Goal: Complete application form

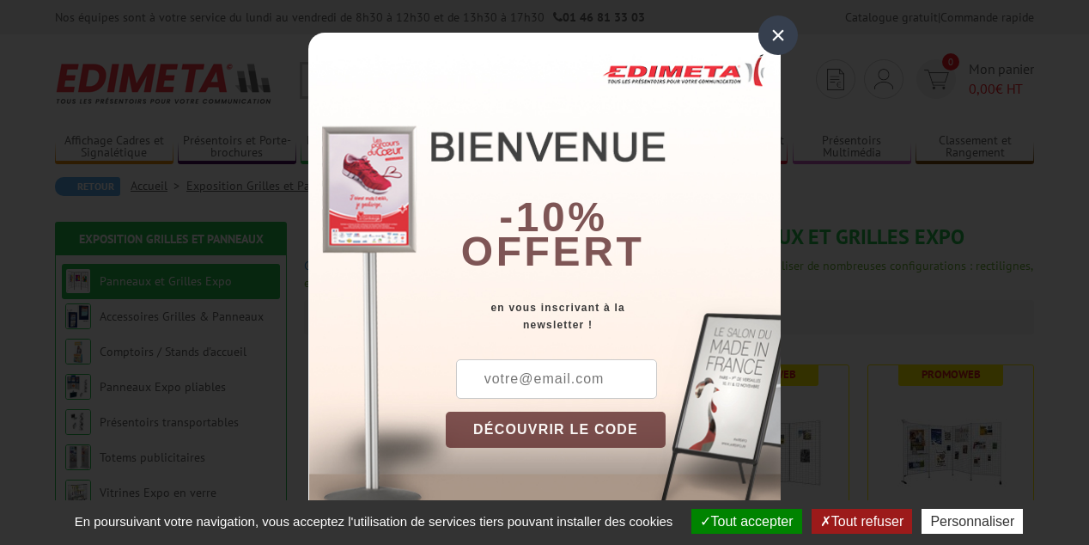
click at [779, 34] on div "×" at bounding box center [779, 35] width 40 height 40
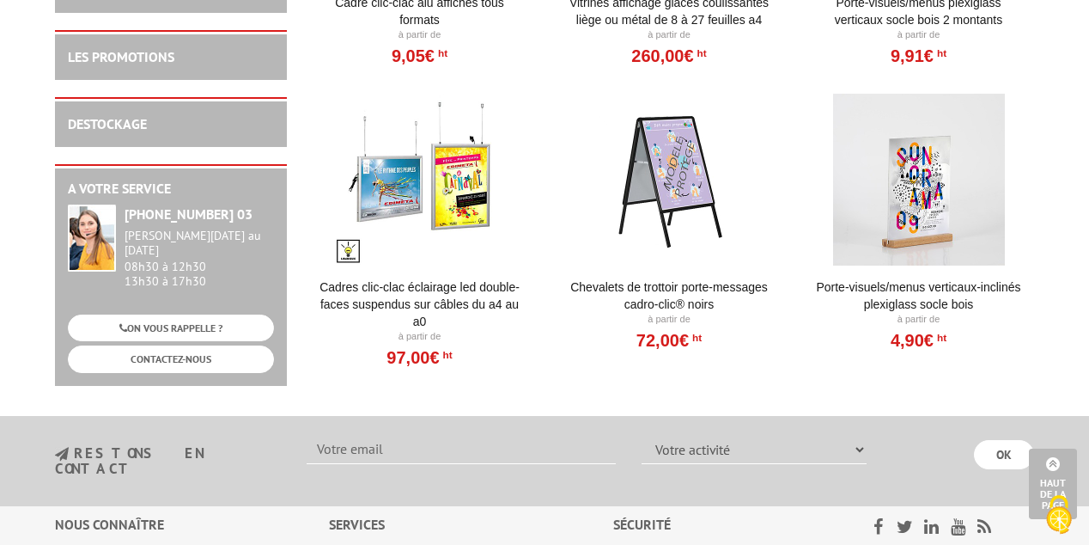
scroll to position [1314, 0]
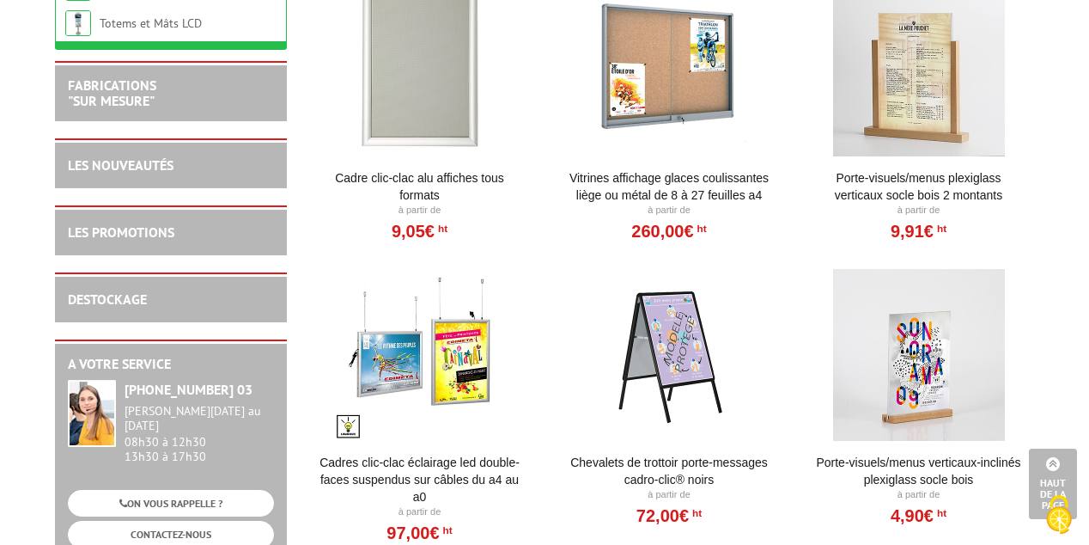
click at [912, 372] on div at bounding box center [919, 355] width 212 height 172
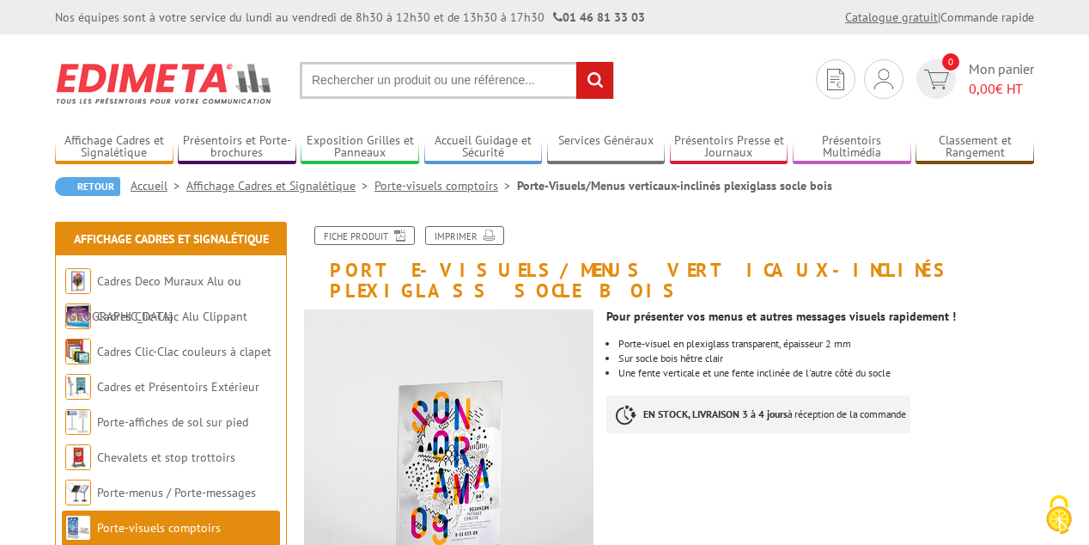
click at [899, 17] on link "Catalogue gratuit" at bounding box center [891, 16] width 93 height 15
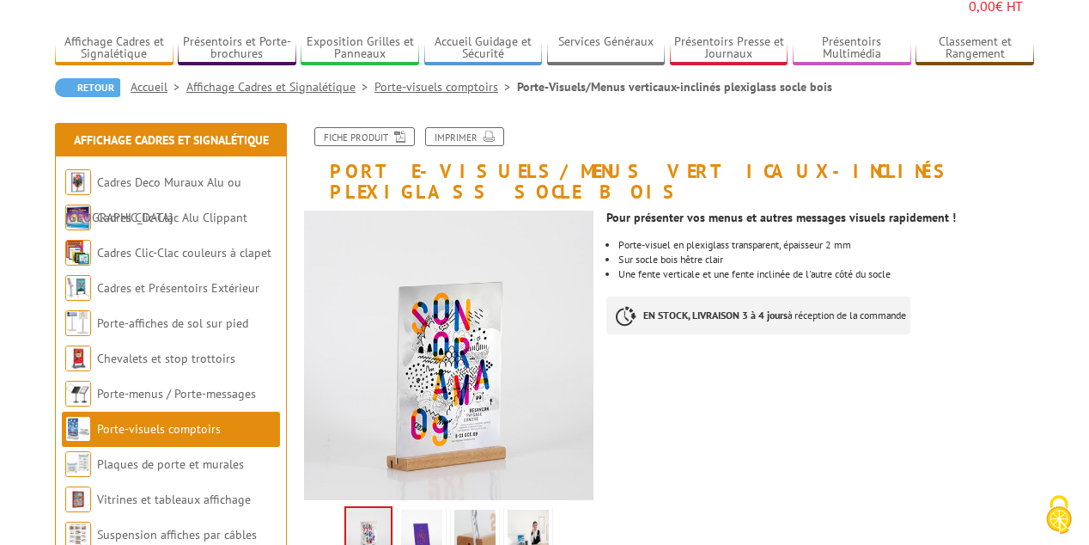
scroll to position [114, 0]
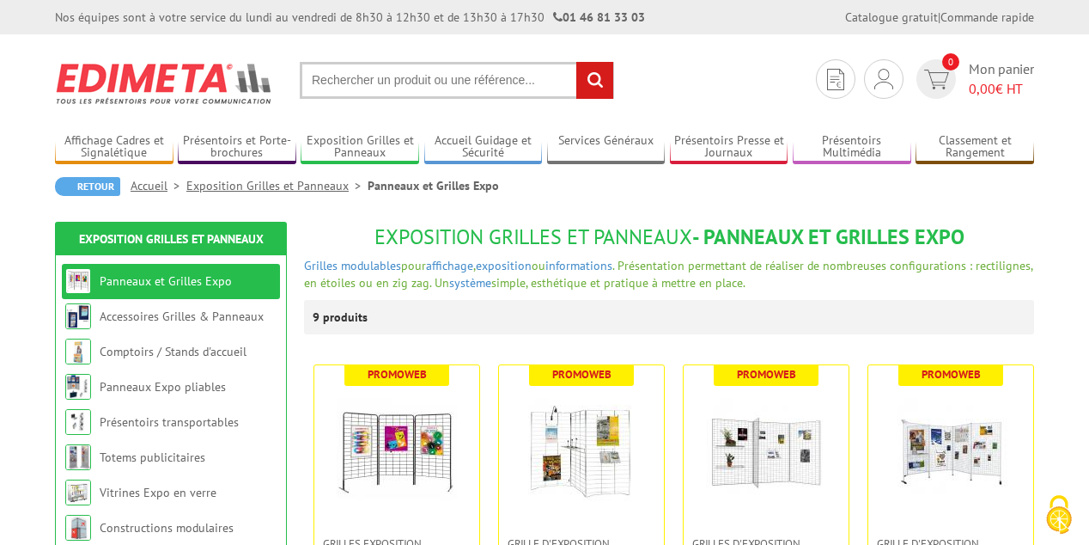
click at [119, 75] on img at bounding box center [164, 84] width 219 height 64
click at [155, 183] on link "Accueil" at bounding box center [159, 185] width 56 height 15
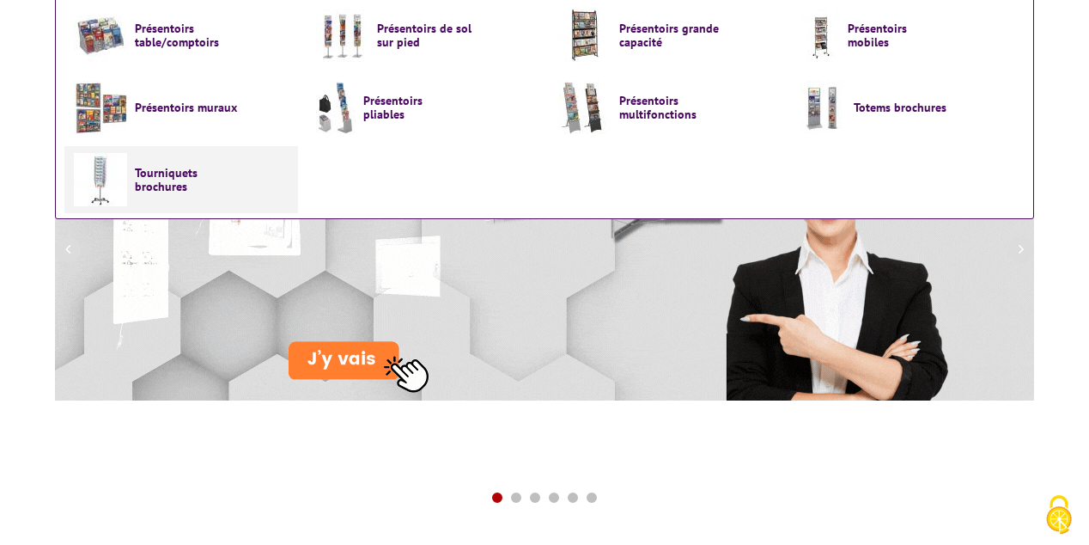
scroll to position [172, 0]
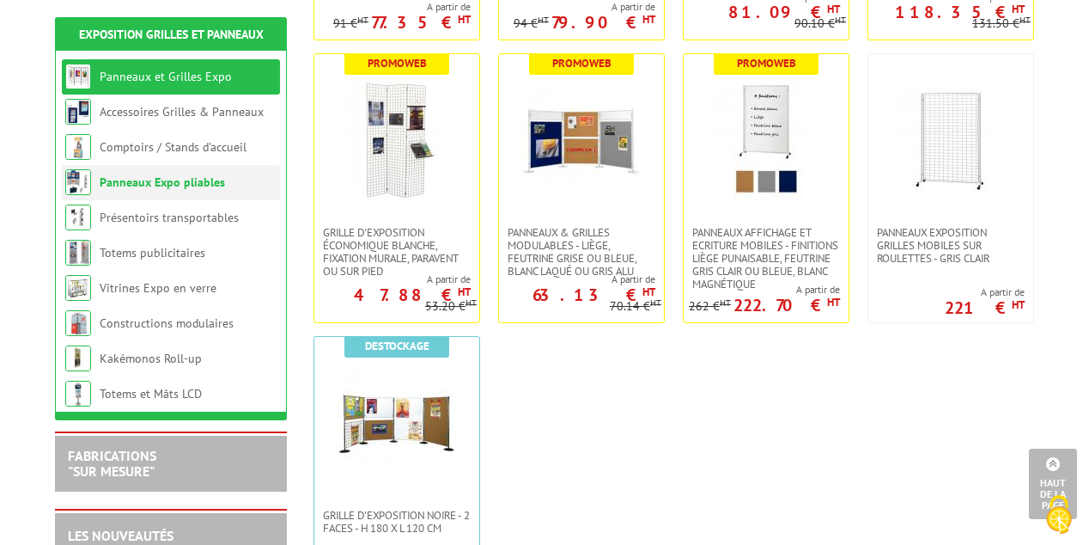
scroll to position [601, 0]
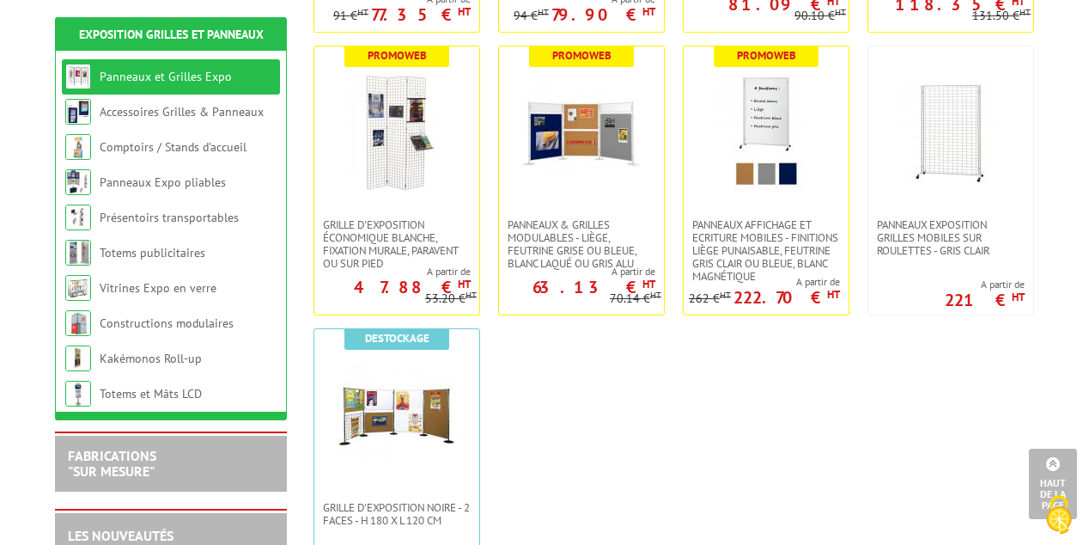
drag, startPoint x: 1049, startPoint y: 72, endPoint x: 1027, endPoint y: 39, distance: 39.8
click at [1048, 70] on body "Nos équipes sont à votre service du lundi au vendredi de 8h30 à 12h30 et de 13h…" at bounding box center [544, 549] width 1089 height 2301
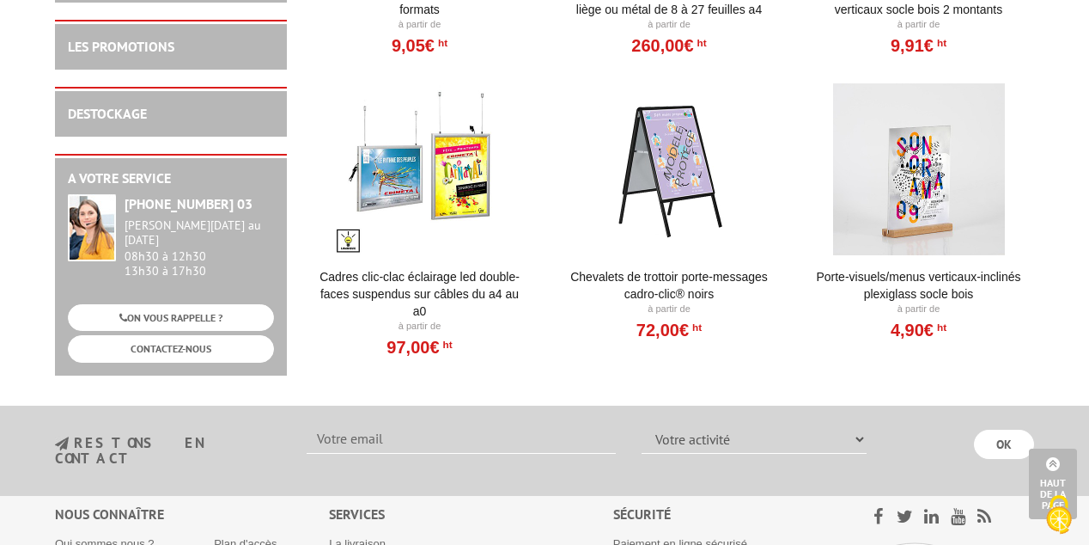
scroll to position [1486, 0]
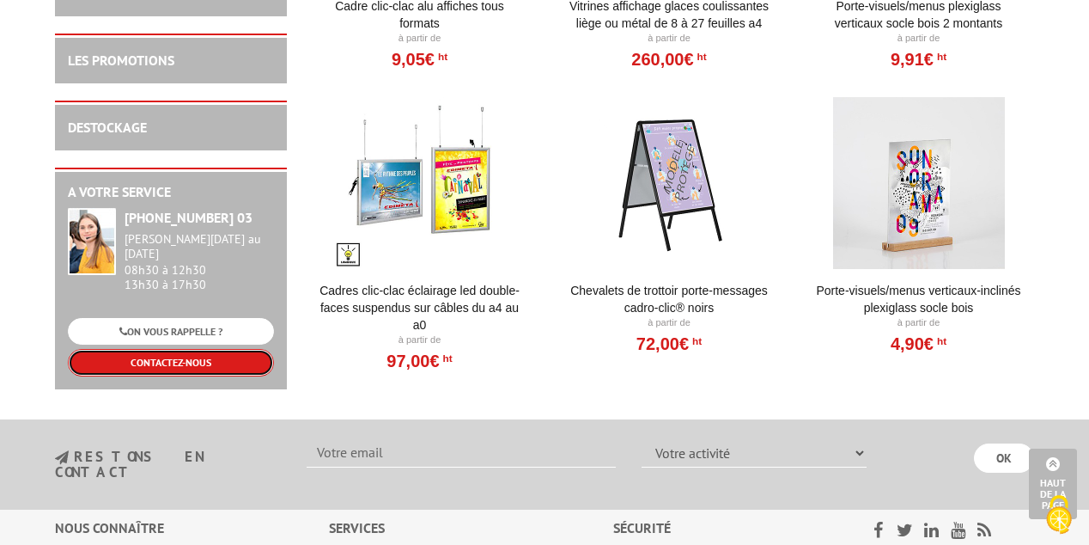
click at [183, 362] on link "CONTACTEZ-NOUS" at bounding box center [171, 362] width 206 height 27
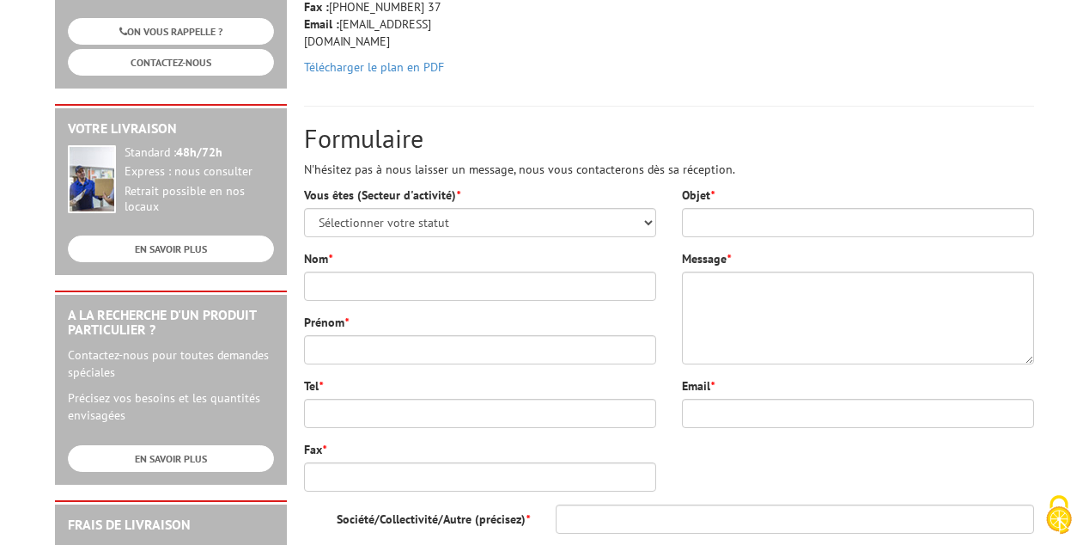
scroll to position [344, 0]
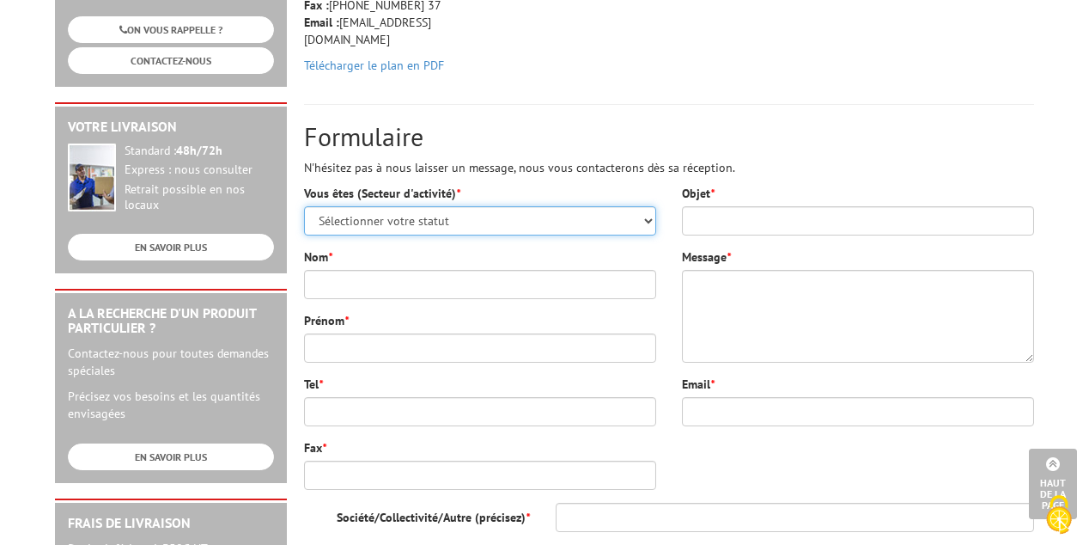
click at [646, 215] on select "Sélectionner votre statut Administrations et collectivités Magasins et commerce…" at bounding box center [480, 220] width 352 height 29
click at [954, 147] on h2 "Formulaire" at bounding box center [669, 136] width 730 height 28
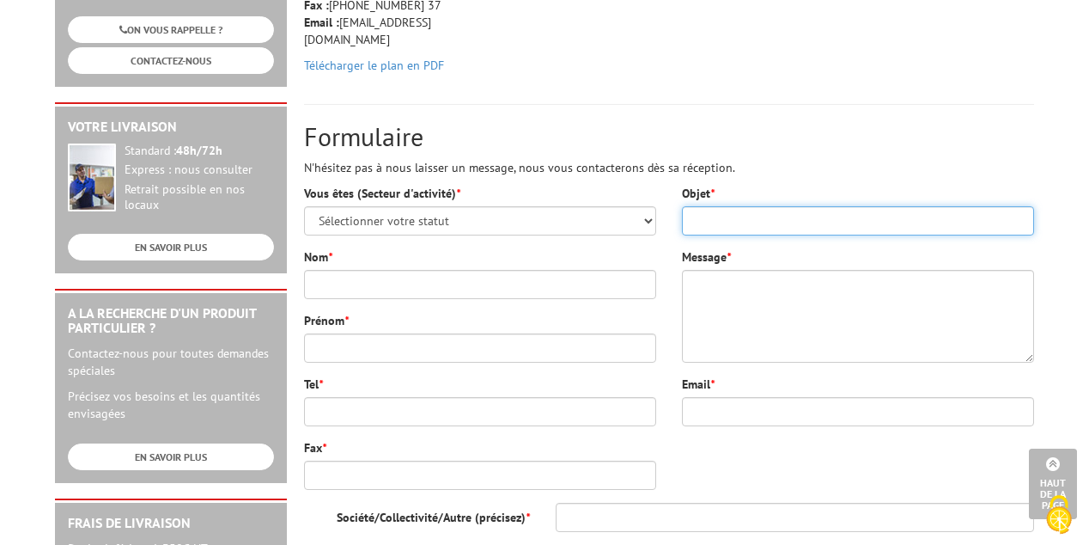
click at [715, 221] on input "Objet *" at bounding box center [858, 220] width 352 height 29
type input "Flourez Brigitte"
drag, startPoint x: 786, startPoint y: 226, endPoint x: 669, endPoint y: 233, distance: 117.0
click at [669, 233] on div "Objet * Flourez Brigitte Message * Email *" at bounding box center [858, 312] width 378 height 254
drag, startPoint x: 912, startPoint y: 219, endPoint x: 856, endPoint y: 234, distance: 58.5
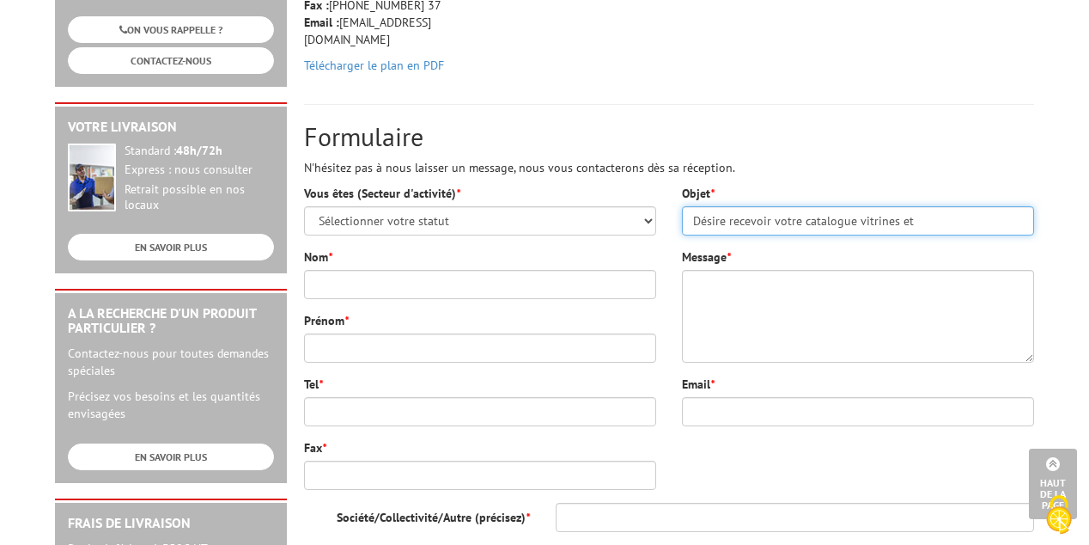
click at [854, 233] on input "Désire recevoir votre catalogue vitrines et" at bounding box center [858, 220] width 352 height 29
type input "Désire recevoir votre catalogue"
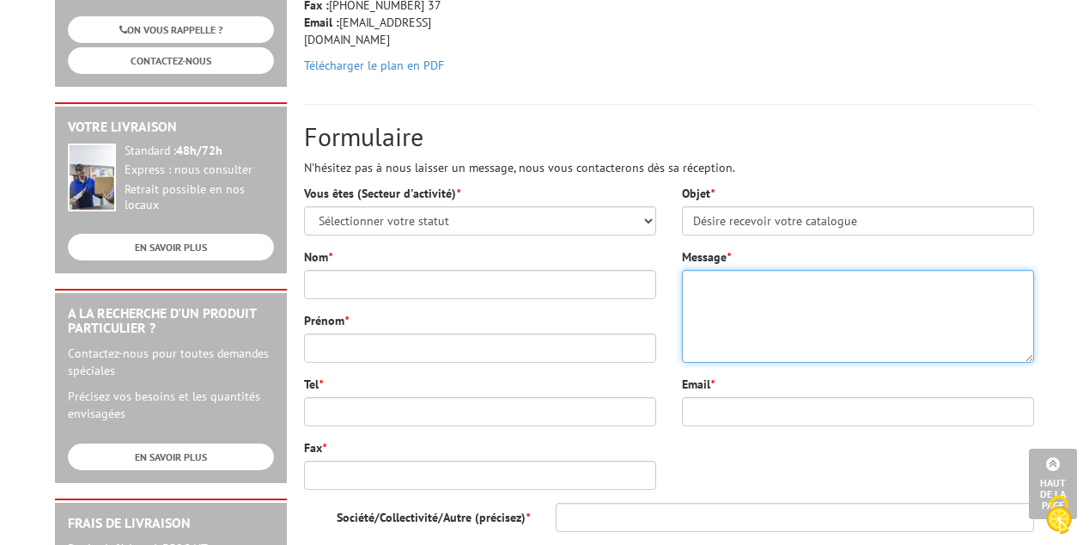
click at [696, 289] on textarea "Message *" at bounding box center [858, 316] width 352 height 93
click at [722, 302] on textarea "Je recherche des vitrines avec étagère pour expo permanente Henv 2,20 2, 40" at bounding box center [858, 316] width 352 height 93
drag, startPoint x: 718, startPoint y: 302, endPoint x: 668, endPoint y: 338, distance: 61.5
click at [694, 308] on textarea "Je recherche des vitrines avec étagère pour expo permanente Henv 2,20 2, 40" at bounding box center [858, 316] width 352 height 93
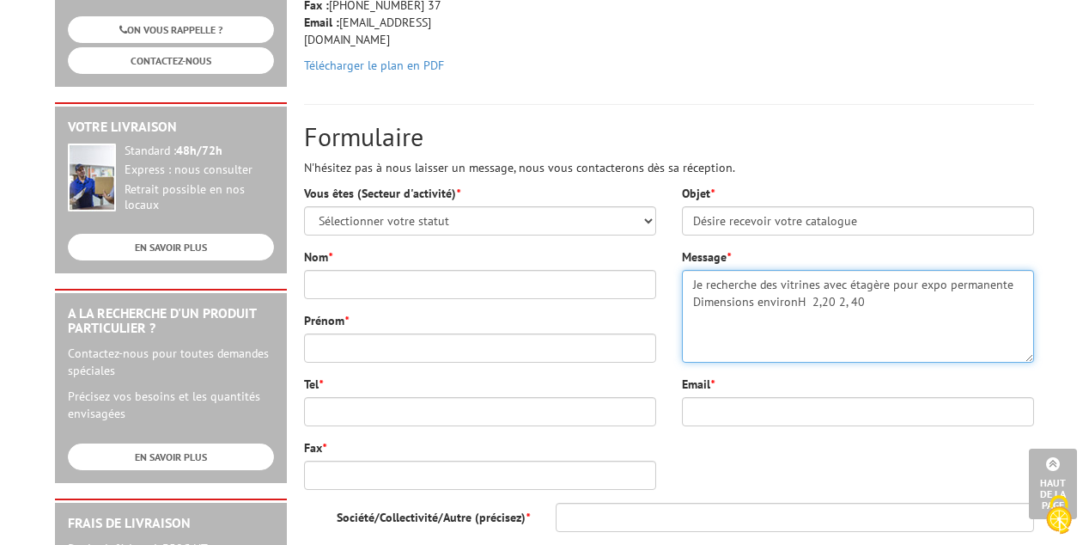
click at [795, 302] on textarea "Je recherche des vitrines avec étagère pour expo permanente Dimensions environH…" at bounding box center [858, 316] width 352 height 93
click at [839, 305] on textarea "Je recherche des vitrines avec étagère pour expo permanente Dimensions environ …" at bounding box center [858, 316] width 352 height 93
click at [887, 283] on textarea "Je recherche des vitrines avec étagère pour expo permanente Dimensions environ …" at bounding box center [858, 316] width 352 height 93
click at [882, 301] on textarea "Je recherche des vitrines avec étagères pour expo permanente Dimensions environ…" at bounding box center [858, 316] width 352 height 93
click at [837, 300] on textarea "Je recherche des vitrines avec étagères pour expo permanente Dimensions environ…" at bounding box center [858, 316] width 352 height 93
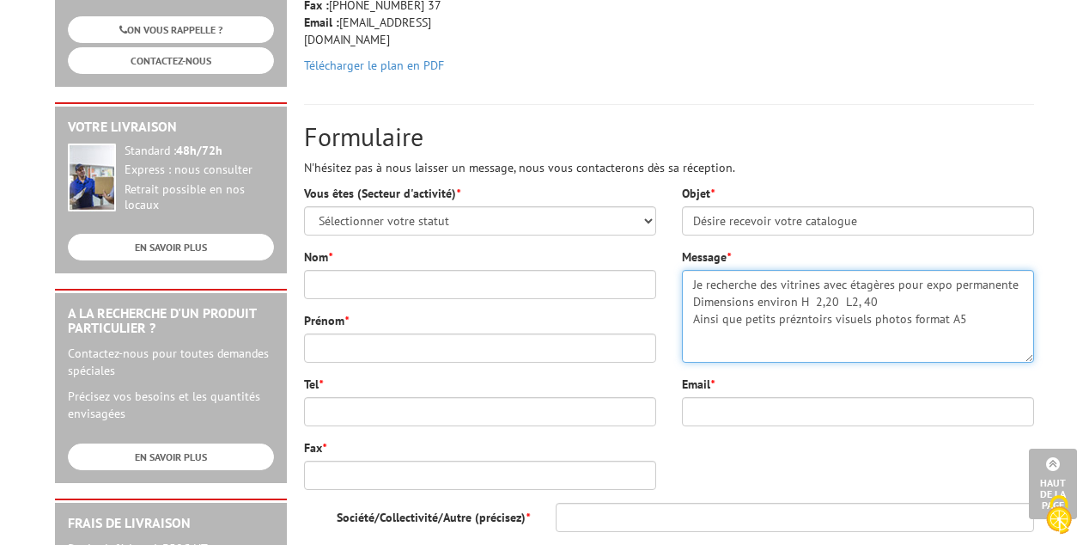
type textarea "Je recherche des vitrines avec étagères pour expo permanente Dimensions environ…"
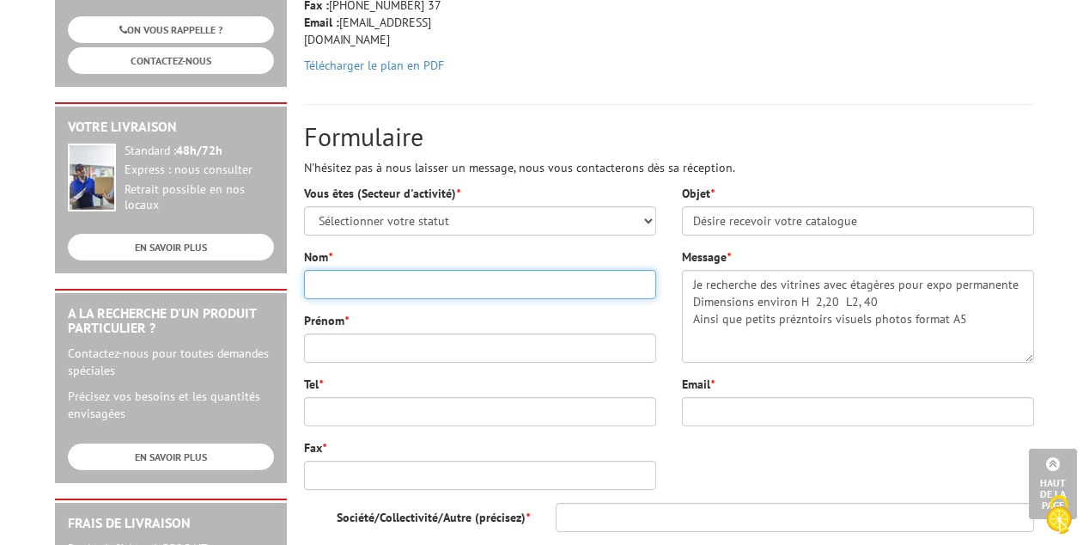
click at [313, 284] on input "Nom *" at bounding box center [480, 284] width 352 height 29
type input "FLOUREZ"
type input "Brigitte"
type input "0686251330"
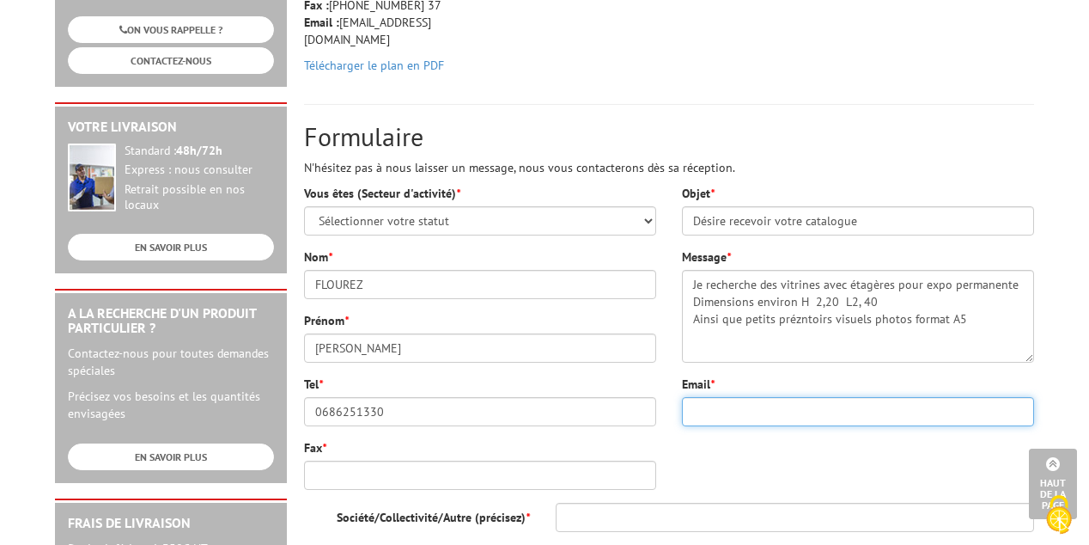
type input "brigitte-flourez@orange.fr"
type input "24 rue Voltaire"
type input "93110"
type input "Rosny sous Bois Dans le quartier Bois Perrier un marché samedi ou dimanche. Auc…"
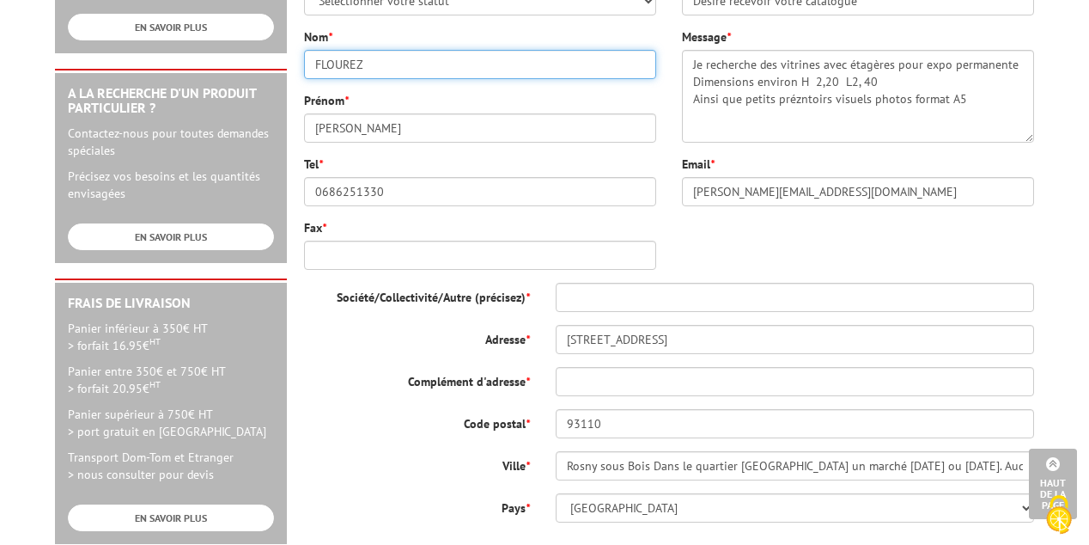
scroll to position [601, 0]
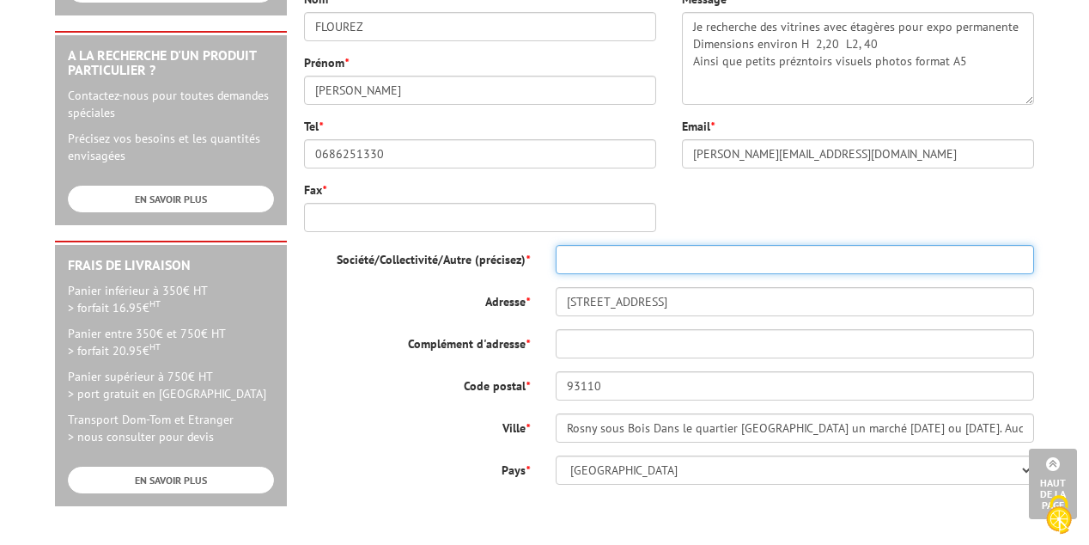
click at [564, 259] on input "Société/Collectivité/Autre (précisez) *" at bounding box center [795, 259] width 479 height 29
click at [571, 253] on input "Société/Collectivité/Autre (précisez) *" at bounding box center [795, 259] width 479 height 29
type input "Particulier"
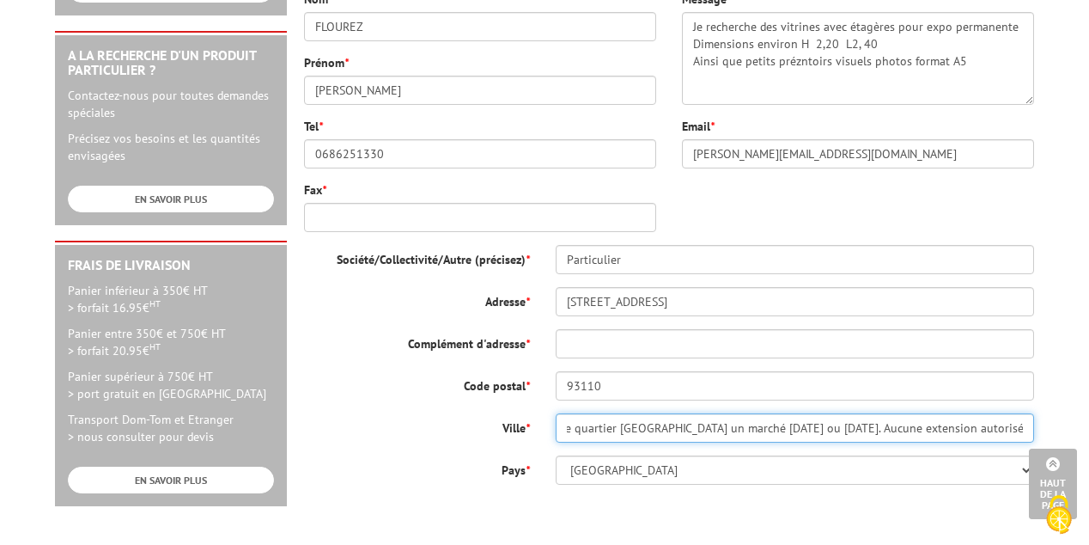
scroll to position [0, 144]
drag, startPoint x: 569, startPoint y: 429, endPoint x: 1051, endPoint y: 455, distance: 482.7
click at [1051, 455] on body "Nos équipes sont à votre service du lundi au vendredi de 8h30 à 12h30 et de 13h…" at bounding box center [544, 214] width 1089 height 1631
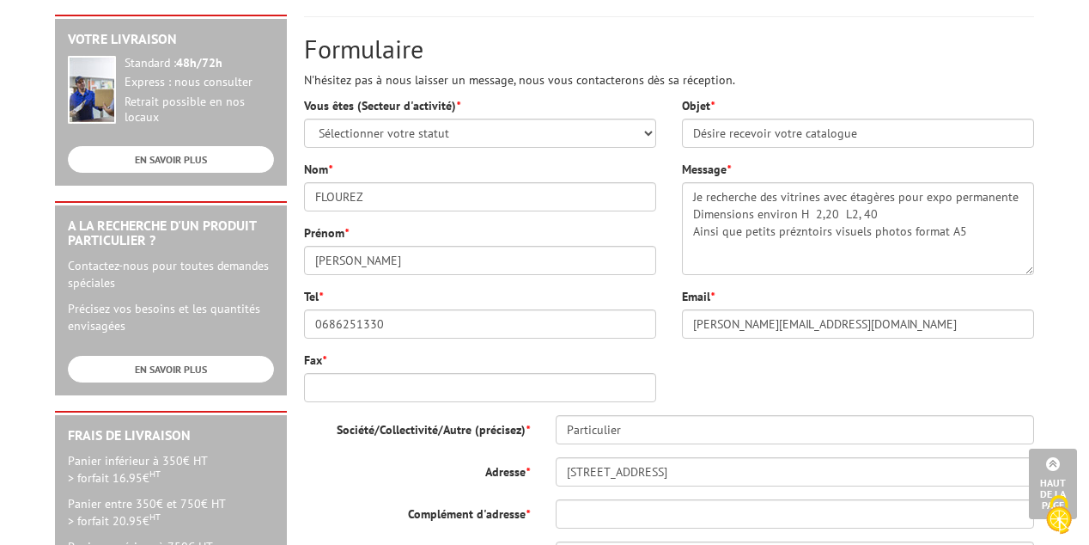
scroll to position [430, 0]
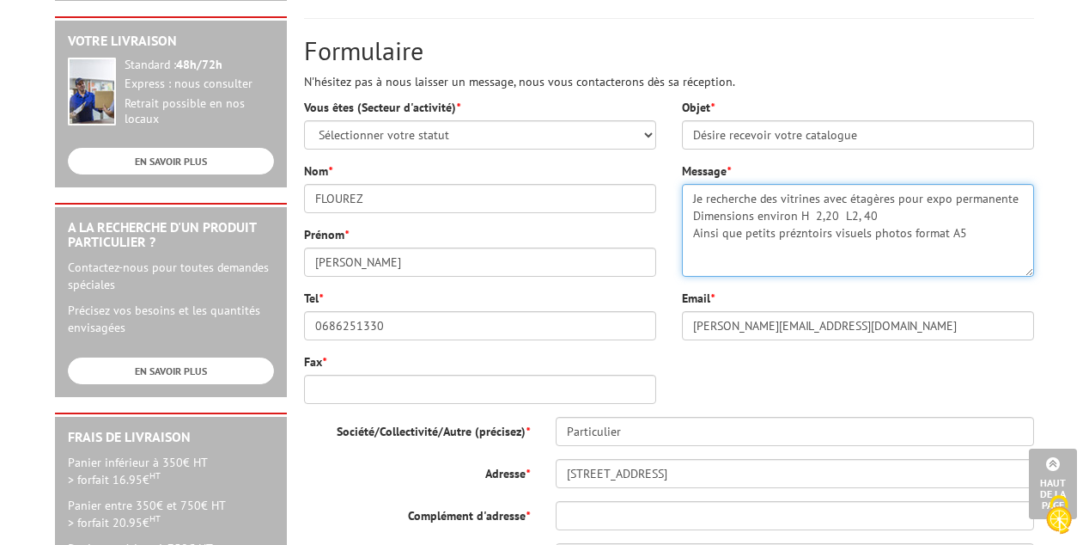
drag, startPoint x: 799, startPoint y: 232, endPoint x: 787, endPoint y: 341, distance: 109.8
click at [799, 241] on textarea "Je recherche des vitrines avec étagères pour expo permanente Dimensions environ…" at bounding box center [858, 230] width 352 height 93
click at [972, 224] on textarea "Je recherche des vitrines avec étagères pour expo permanente Dimensions environ…" at bounding box center [858, 230] width 352 height 93
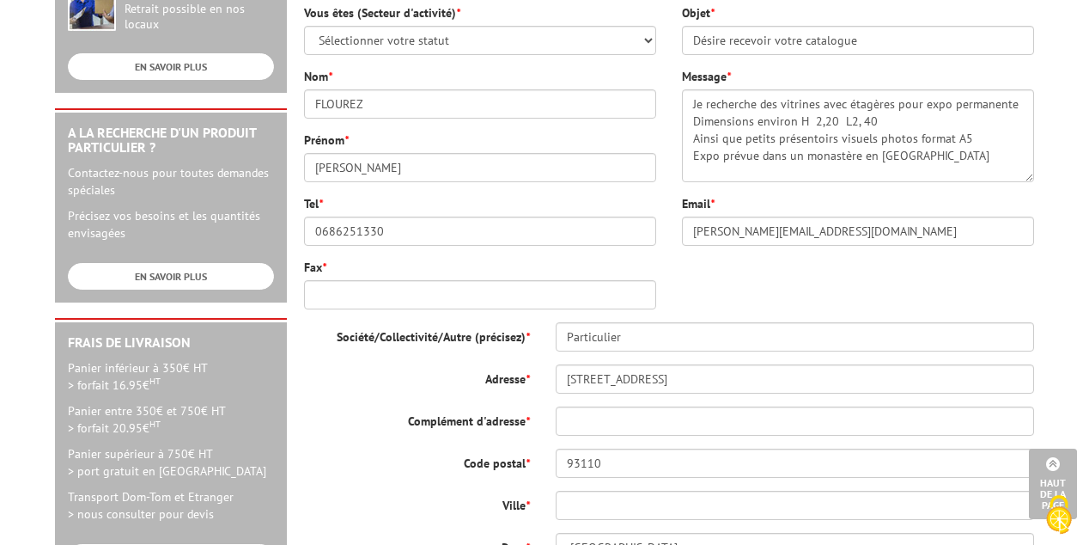
scroll to position [522, 0]
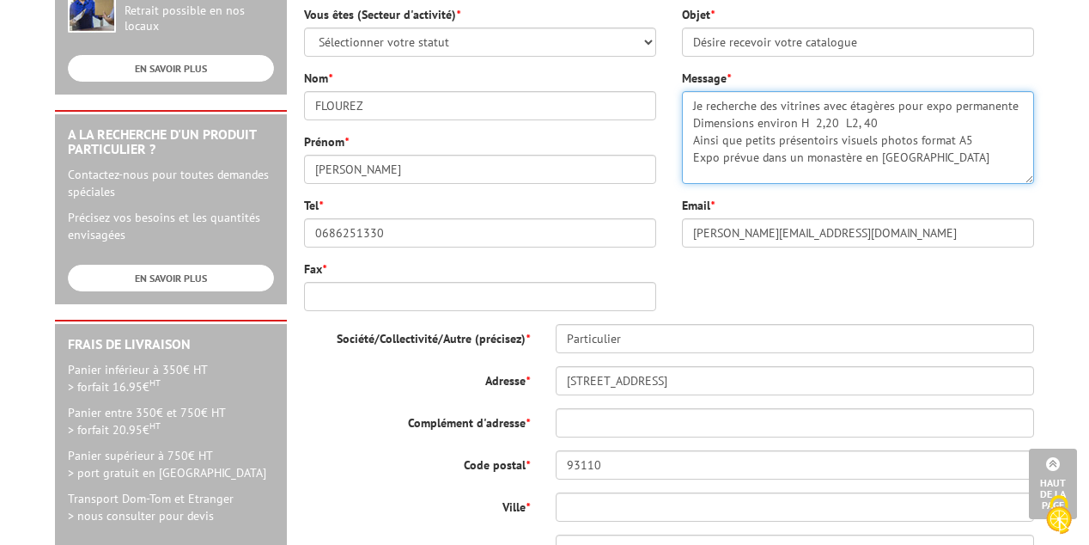
click at [935, 157] on textarea "Je recherche des vitrines avec étagères pour expo permanente Dimensions environ…" at bounding box center [858, 137] width 352 height 93
click at [982, 141] on textarea "Je recherche des vitrines avec étagères pour expo permanente Dimensions environ…" at bounding box center [858, 137] width 352 height 93
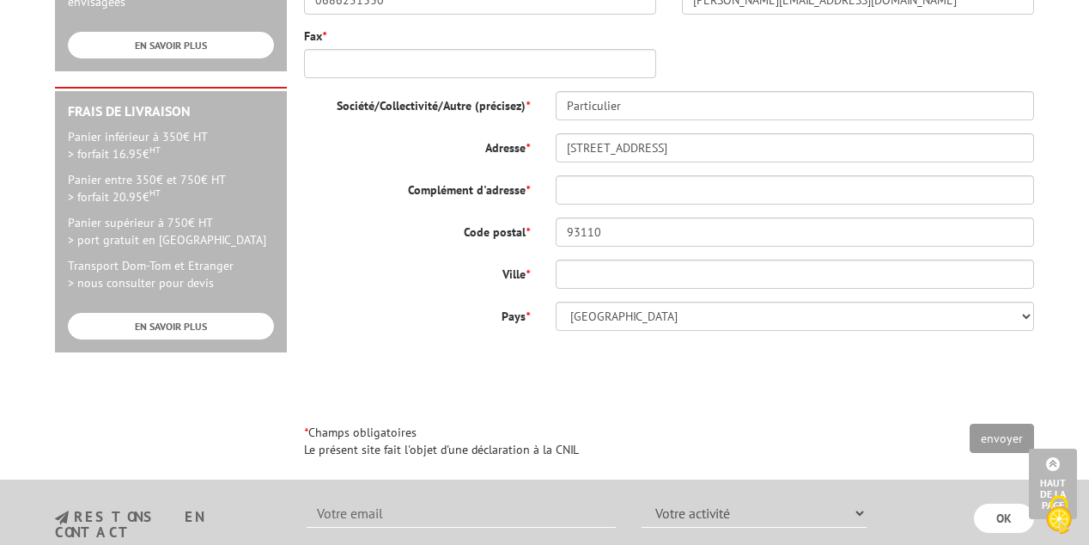
scroll to position [780, 0]
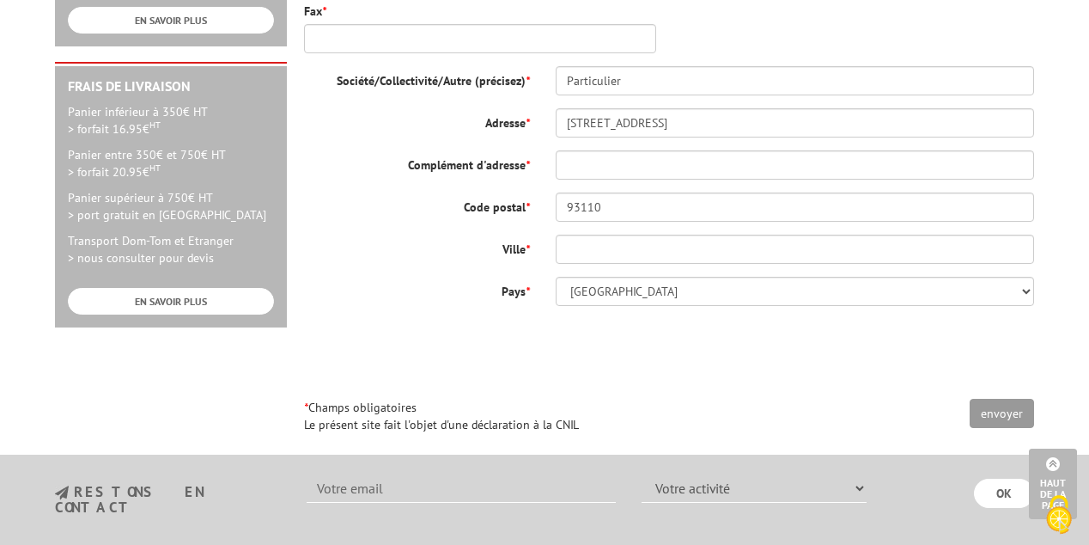
type textarea "Je recherche des vitrines avec étagères pour expo permanente Dimensions environ…"
click at [997, 412] on input "envoyer" at bounding box center [1002, 413] width 64 height 29
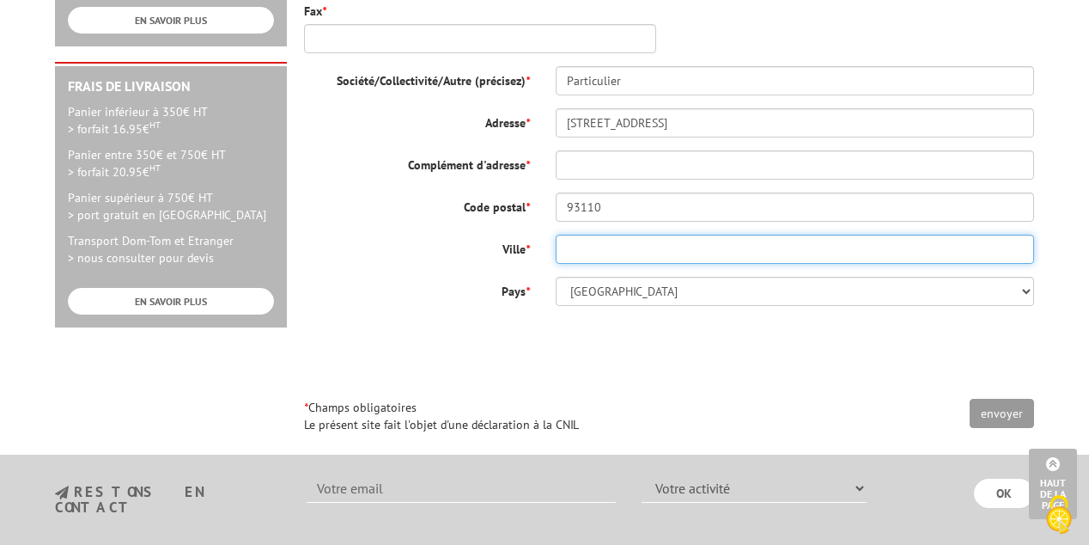
click at [575, 249] on input "Ville *" at bounding box center [795, 249] width 479 height 29
click at [588, 250] on input "Ville *" at bounding box center [795, 249] width 479 height 29
type input "Rosny sous Bois"
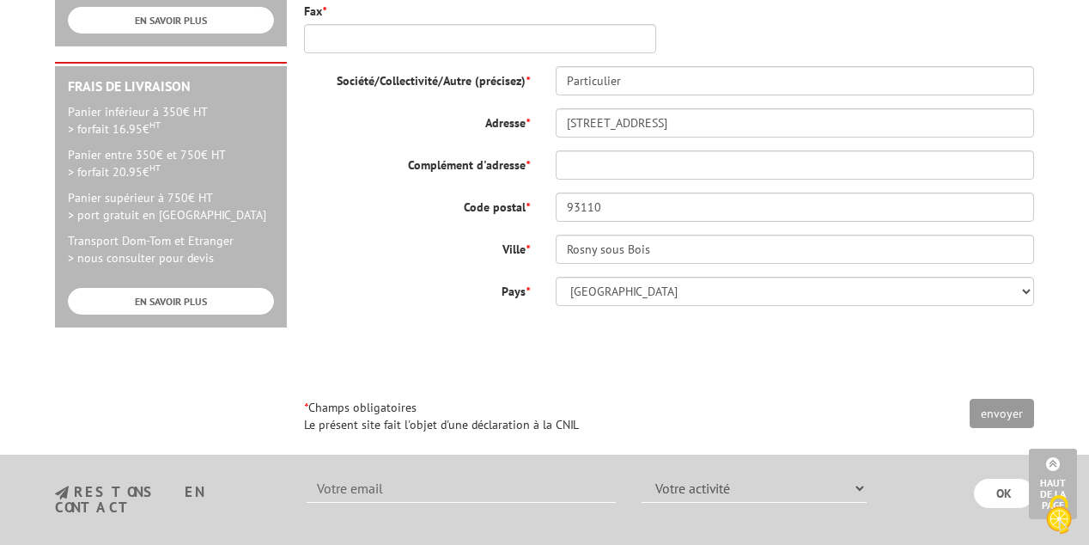
click at [416, 362] on div "0cAFcWeA4kjQ9wyXDy-L0YXcsk4W6W7K1WkHVg7_03lHW711NLY1CiexLwfhP1MkPEkH-Lejl0Zyms5…" at bounding box center [669, 352] width 730 height 67
click at [1003, 415] on input "envoyer" at bounding box center [1002, 413] width 64 height 29
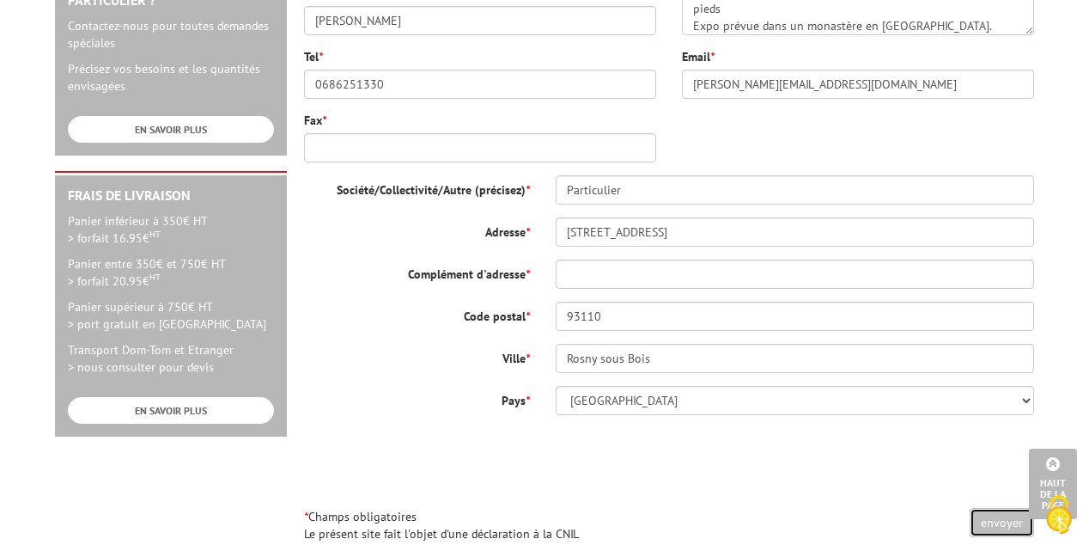
scroll to position [608, 0]
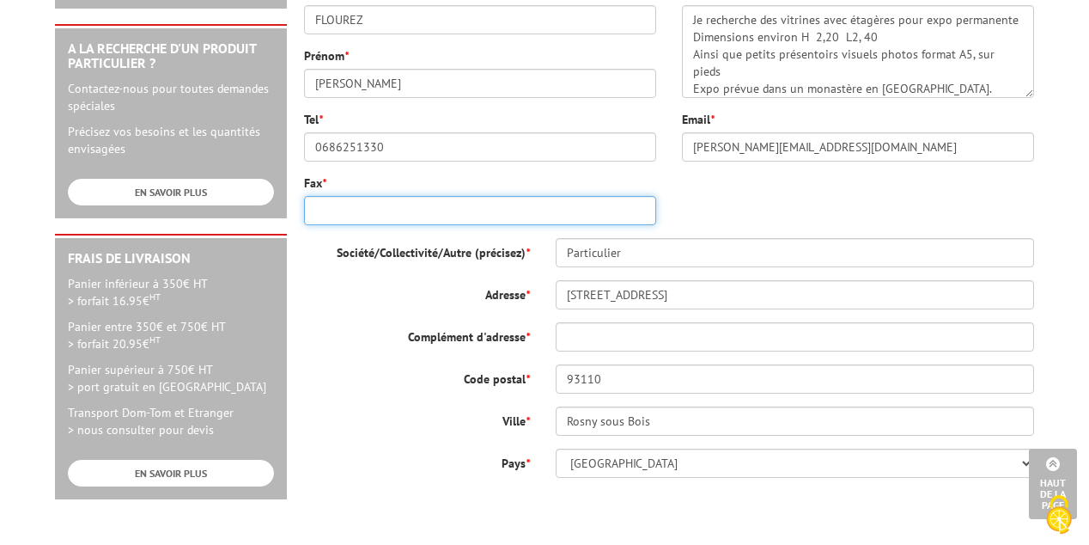
click at [313, 205] on input "Fax *" at bounding box center [480, 210] width 352 height 29
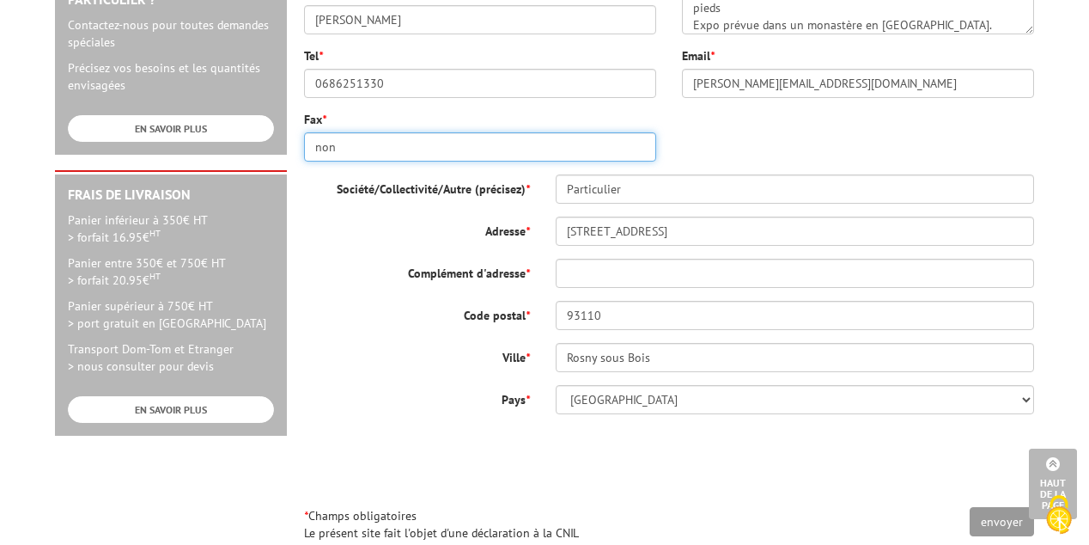
scroll to position [694, 0]
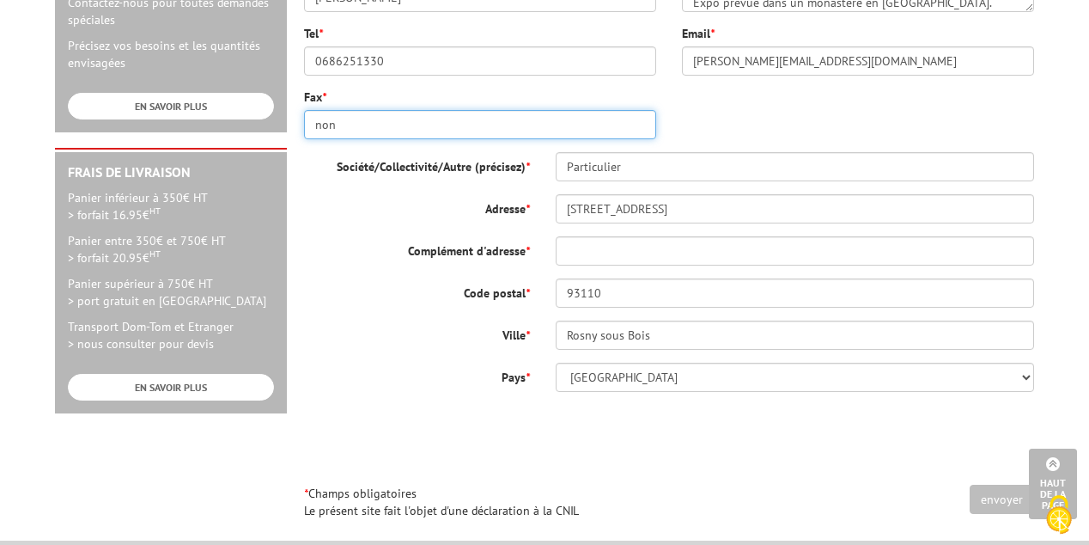
type input "non"
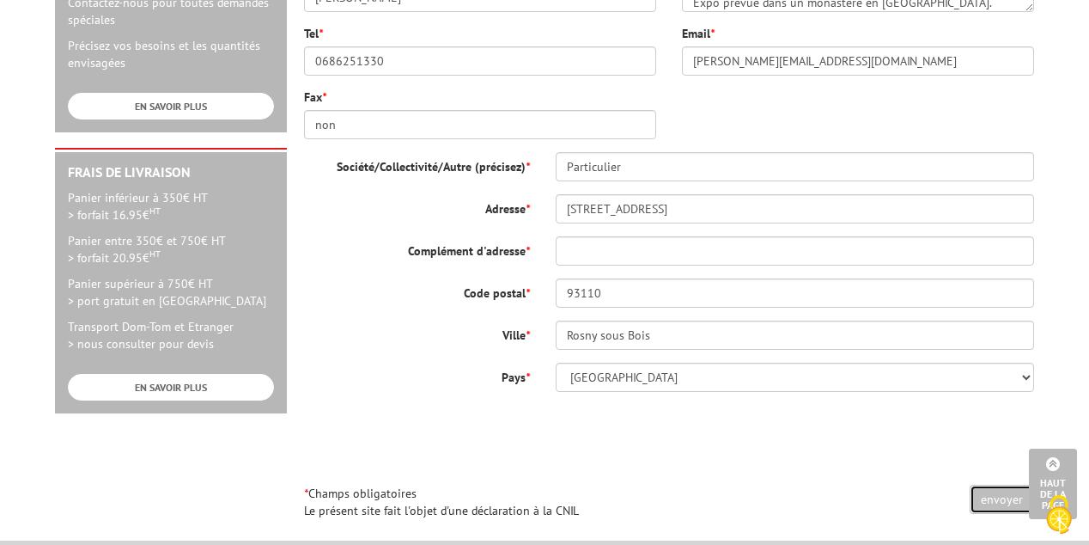
click at [1003, 498] on input "envoyer" at bounding box center [1002, 499] width 64 height 29
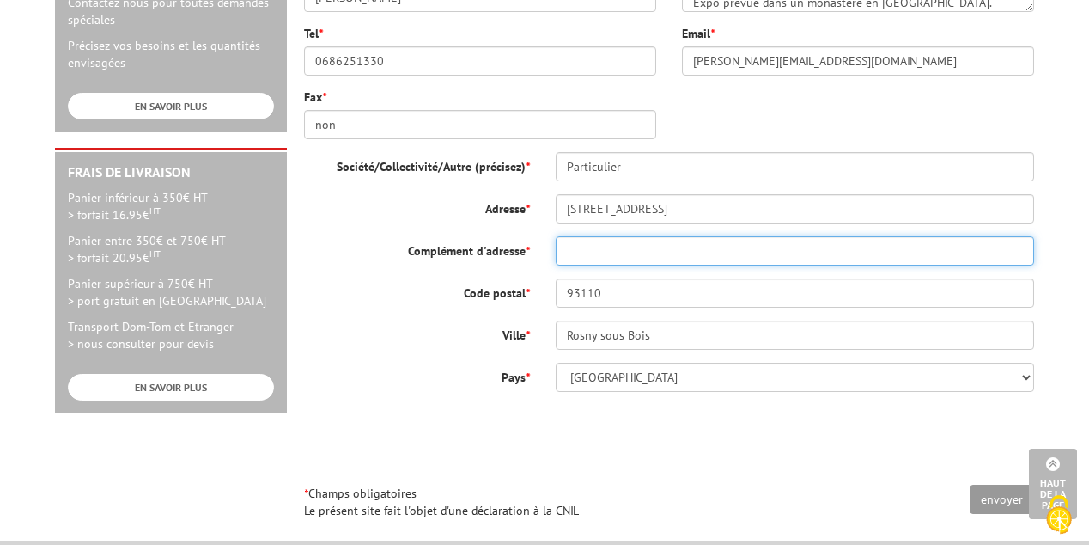
click at [571, 255] on input "Complément d'adresse *" at bounding box center [795, 250] width 479 height 29
type input "non"
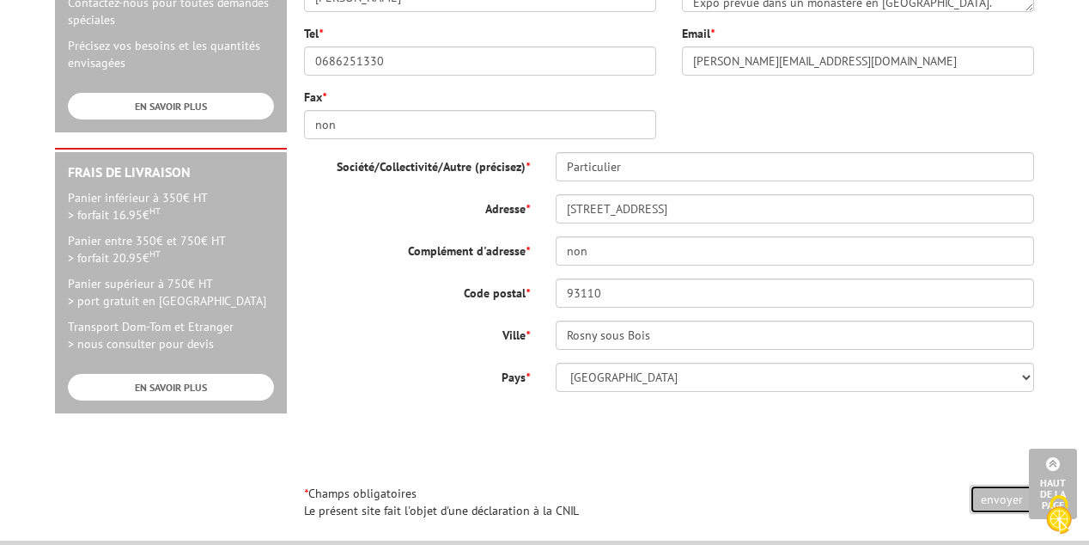
click at [1008, 497] on input "envoyer" at bounding box center [1002, 499] width 64 height 29
